Goal: Entertainment & Leisure: Consume media (video, audio)

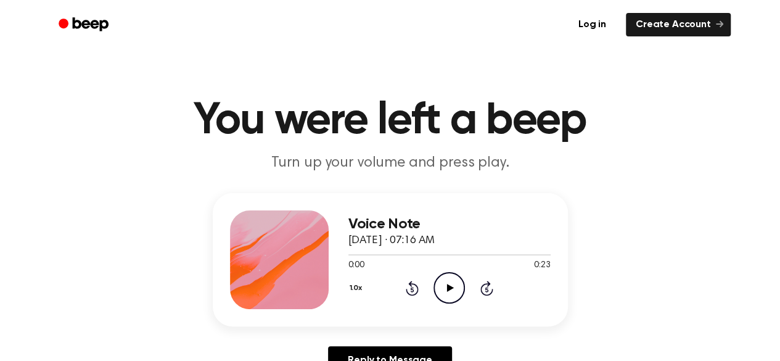
click at [442, 284] on icon "Play Audio" at bounding box center [448, 287] width 31 height 31
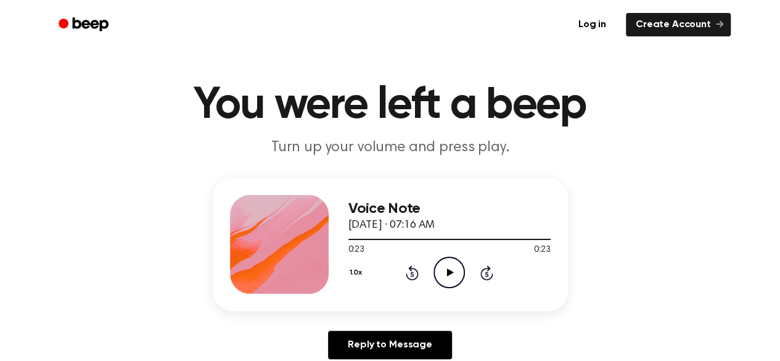
scroll to position [62, 0]
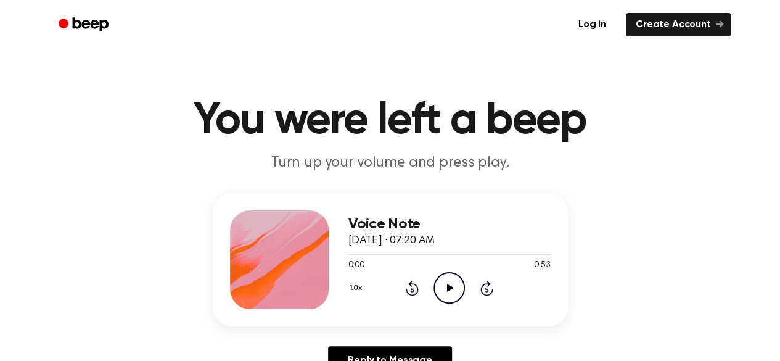
click at [449, 293] on icon "Play Audio" at bounding box center [448, 287] width 31 height 31
click at [439, 280] on icon "Play Audio" at bounding box center [448, 287] width 31 height 31
click at [450, 281] on icon "Pause Audio" at bounding box center [448, 287] width 31 height 31
